Goal: Navigation & Orientation: Go to known website

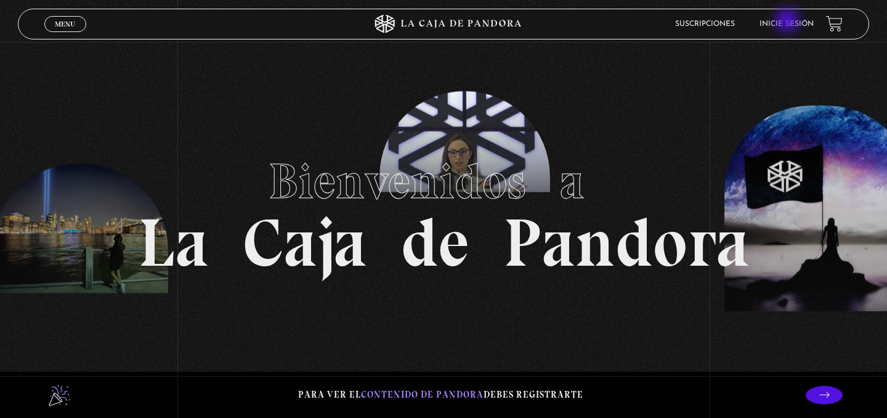
click at [789, 22] on link "Inicie sesión" at bounding box center [787, 23] width 54 height 7
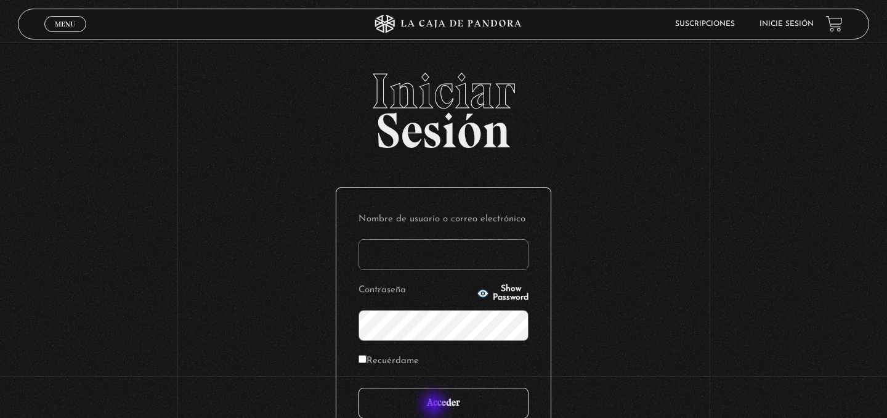
type input "adriana.delgado vargas"
click at [435, 405] on input "Acceder" at bounding box center [444, 403] width 170 height 31
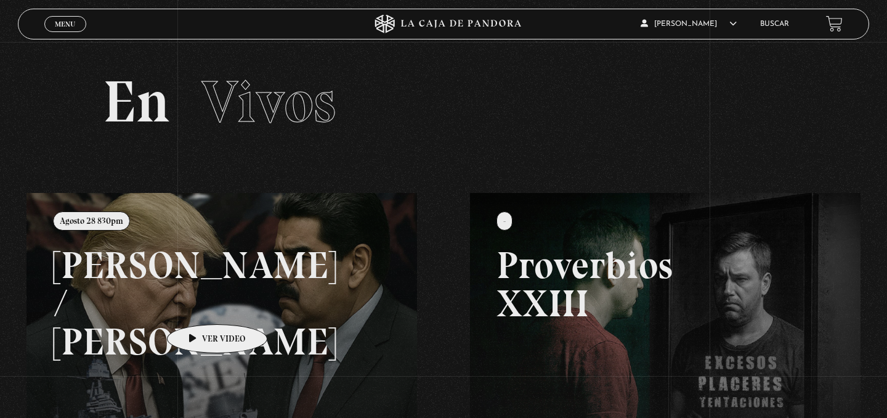
click at [198, 308] on link at bounding box center [469, 402] width 887 height 418
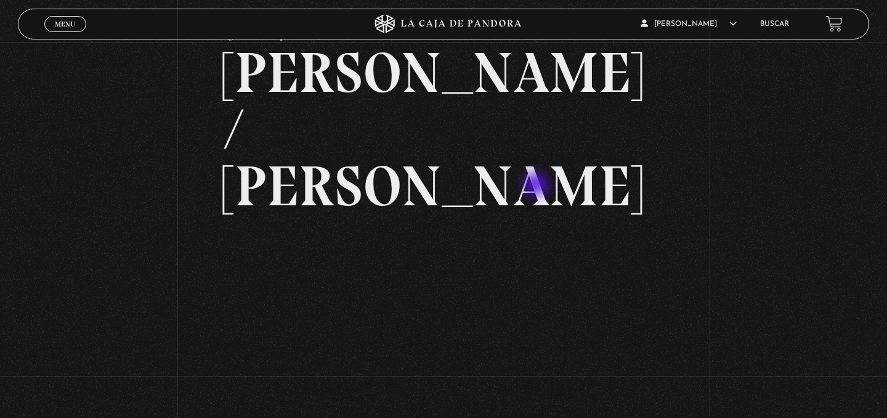
scroll to position [68, 0]
